Goal: Find specific page/section: Find specific page/section

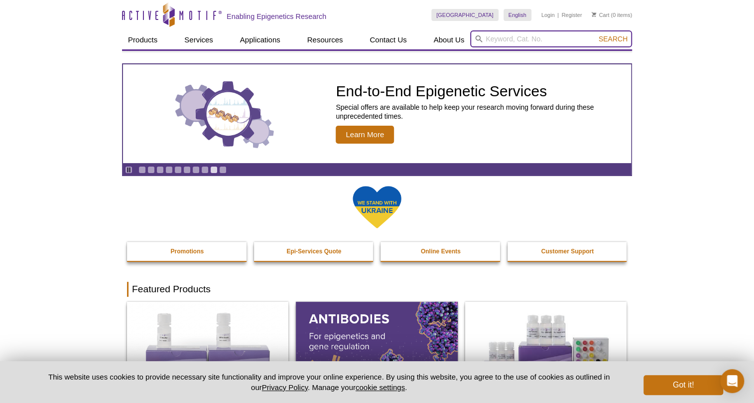
click at [521, 30] on input "search" at bounding box center [551, 38] width 162 height 17
click at [529, 36] on input "search" at bounding box center [551, 38] width 162 height 17
paste input "53216"
type input "53216"
click at [596, 34] on button "Search" at bounding box center [613, 38] width 35 height 9
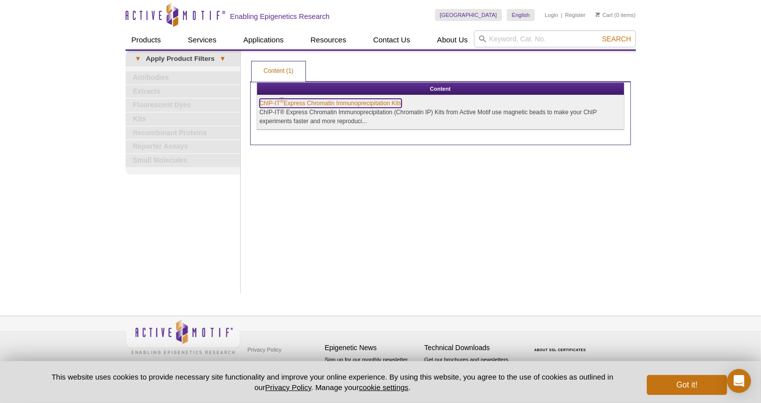
click at [324, 104] on link "ChIP-IT ® Express Chromatin Immunoprecipitation Kits" at bounding box center [331, 103] width 142 height 9
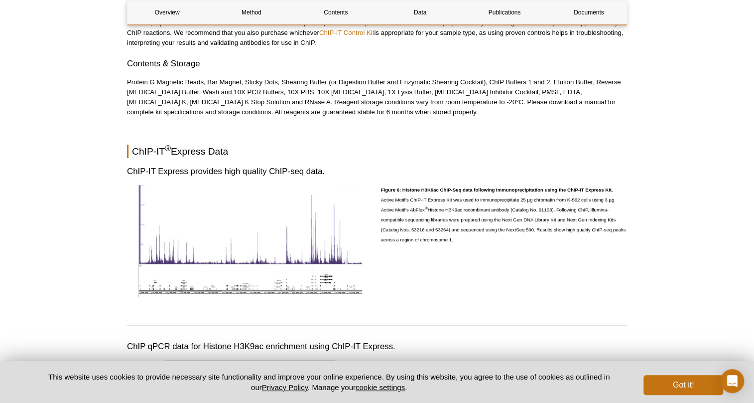
scroll to position [2212, 0]
